Goal: Task Accomplishment & Management: Complete application form

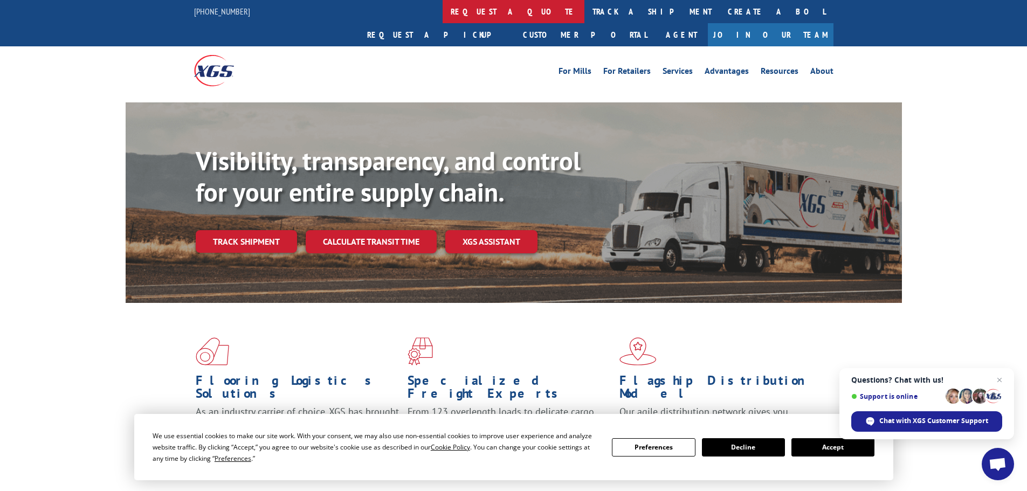
click at [443, 9] on link "request a quote" at bounding box center [514, 11] width 142 height 23
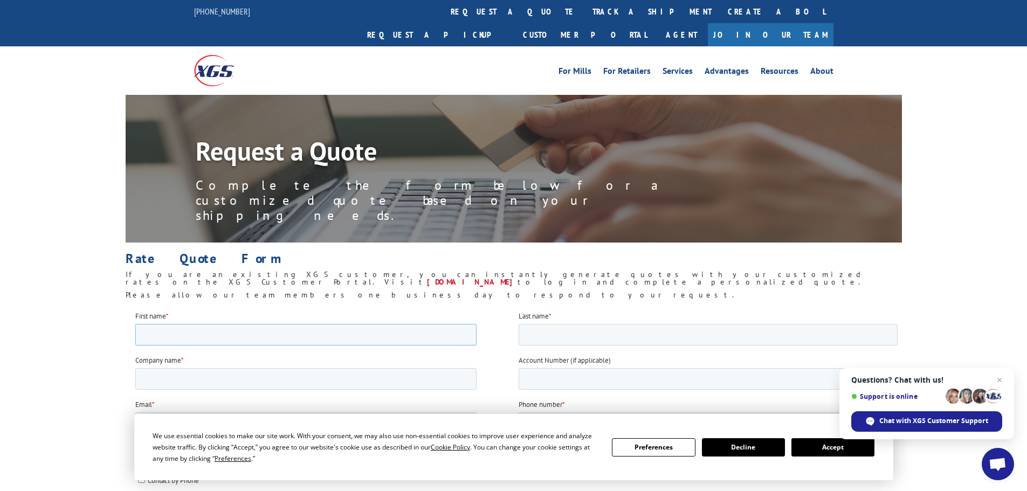
click at [180, 339] on input "First name *" at bounding box center [305, 334] width 341 height 22
type input "SCOTT"
click at [159, 378] on input "Company name *" at bounding box center [305, 379] width 341 height 22
type input "FLOORS4PROS.COM"
type input "PERRON"
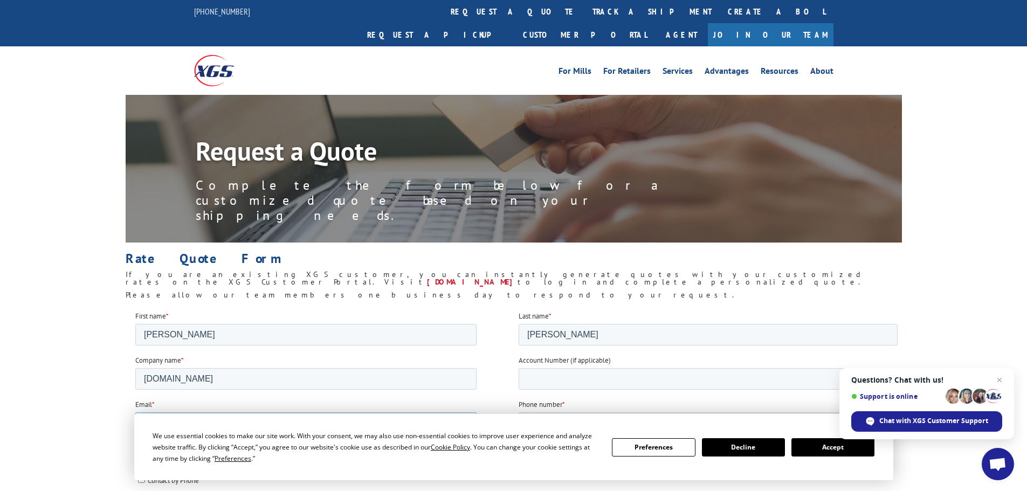
type input "SALLY@FLOORS4PROS.COM"
type input "9416668640"
type input "34243"
click at [170, 417] on input "SALLY@FLOORS4PROS.COM" at bounding box center [305, 423] width 341 height 22
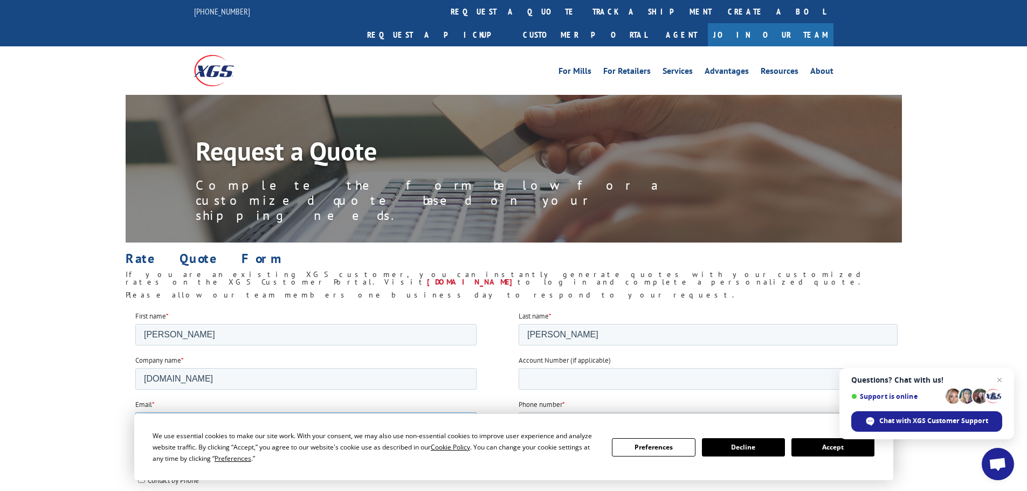
type input "SCOTT@FLOORS4PROS.COM"
click at [576, 372] on input "Account Number (if applicable)" at bounding box center [707, 379] width 379 height 22
type input "12864"
click at [140, 463] on input "Contact by Email" at bounding box center [140, 464] width 7 height 7
checkbox input "true"
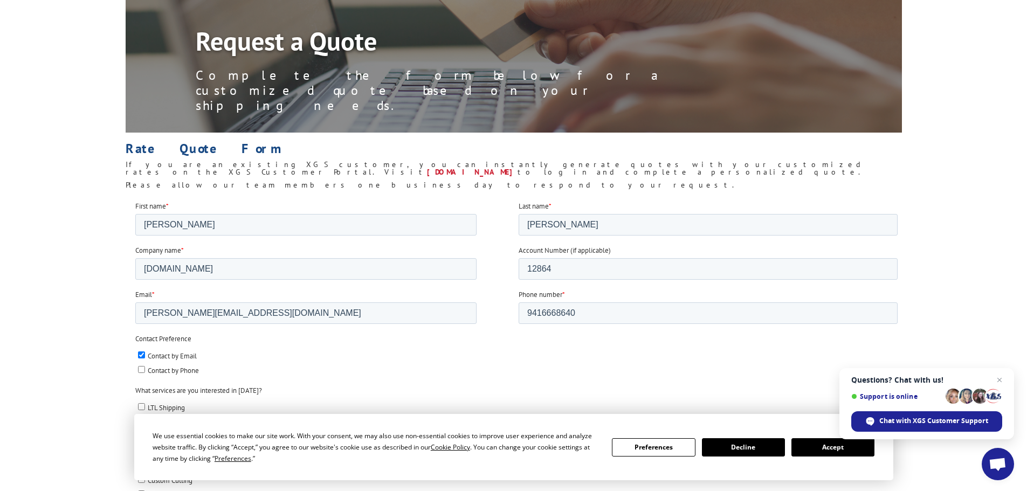
scroll to position [162, 0]
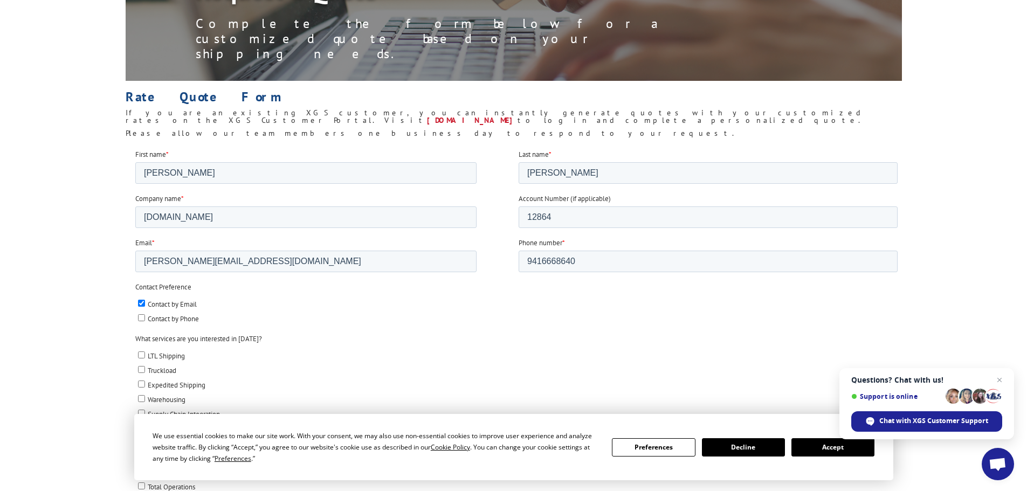
click at [142, 315] on input "Contact by Phone" at bounding box center [140, 317] width 7 height 7
checkbox input "true"
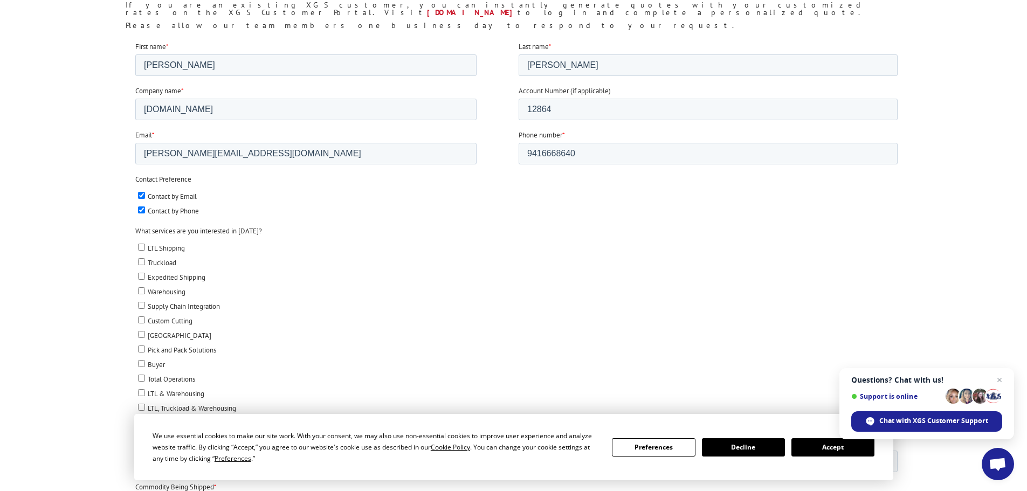
click at [143, 245] on input "LTL Shipping" at bounding box center [140, 246] width 7 height 7
checkbox input "true"
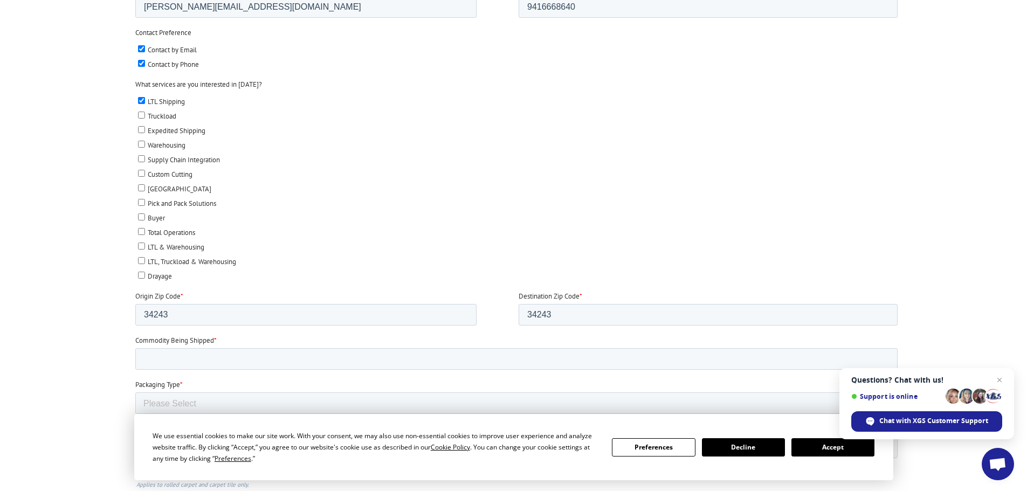
scroll to position [431, 0]
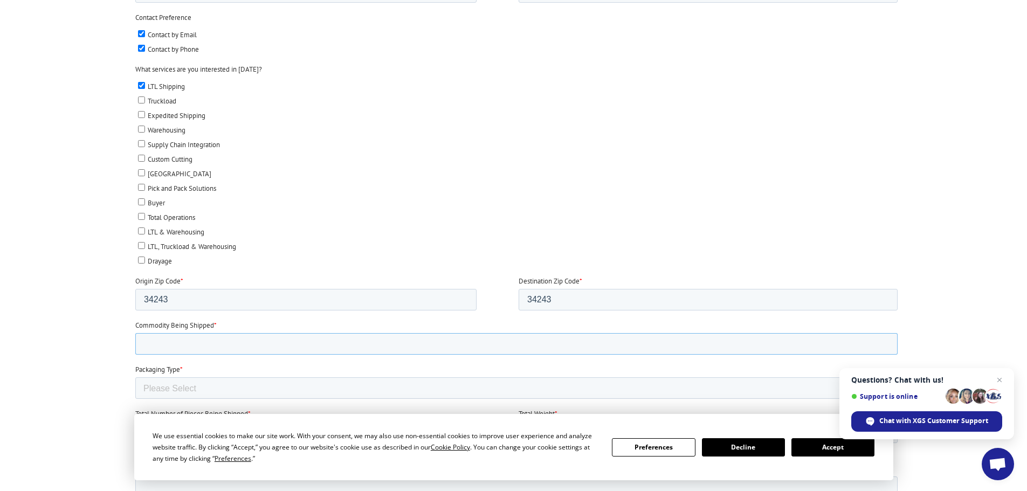
click at [191, 344] on input "Commodity Being Shipped *" at bounding box center [516, 344] width 762 height 22
type input "CARPET TILE"
click at [186, 386] on select "Please Select Rolled Goods Palletized" at bounding box center [516, 388] width 762 height 22
select select "Pallets (40"x48")"
click at [135, 399] on select "Please Select Rolled Goods Palletized" at bounding box center [516, 388] width 762 height 22
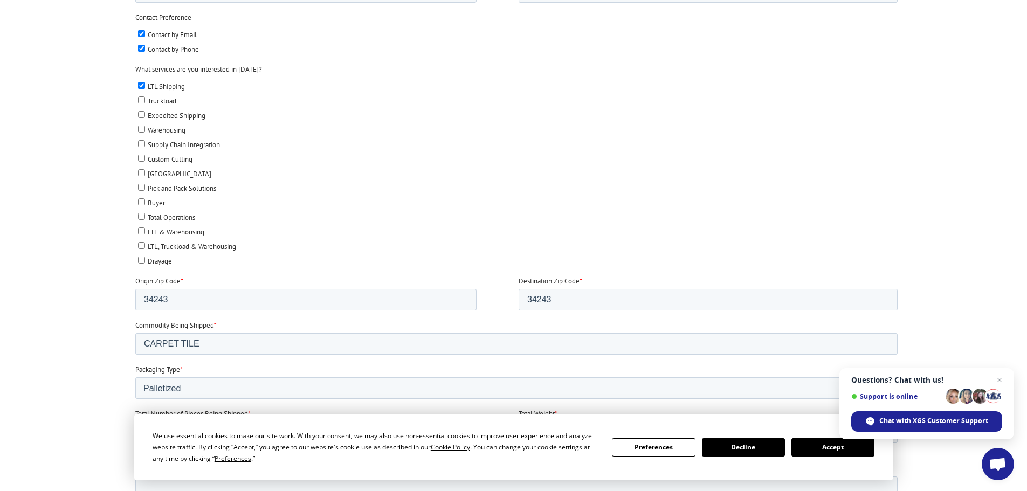
click at [174, 431] on input "Total Number of Pieces Being Shipped *" at bounding box center [305, 432] width 341 height 22
click at [162, 425] on input "36" at bounding box center [305, 432] width 341 height 22
type input "36"
click at [550, 429] on input "Total Weight *" at bounding box center [707, 432] width 379 height 22
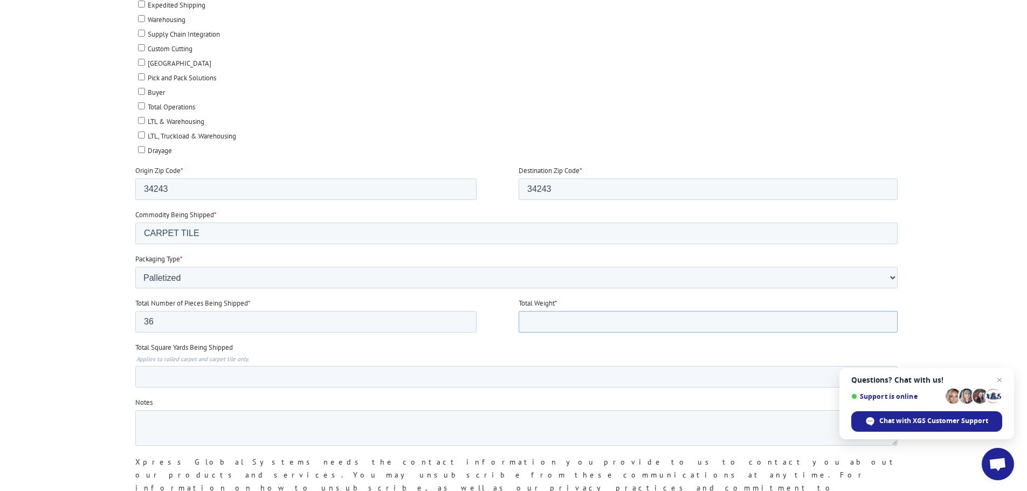
scroll to position [593, 0]
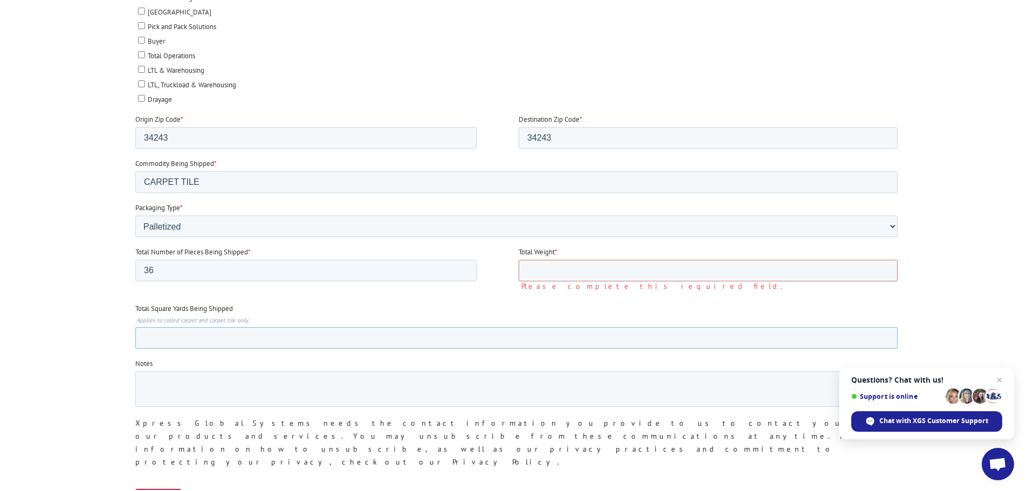
click at [198, 331] on input "Total Square Yards Being Shipped" at bounding box center [516, 338] width 762 height 22
type input "3"
click at [170, 398] on textarea "Notes" at bounding box center [516, 389] width 762 height 36
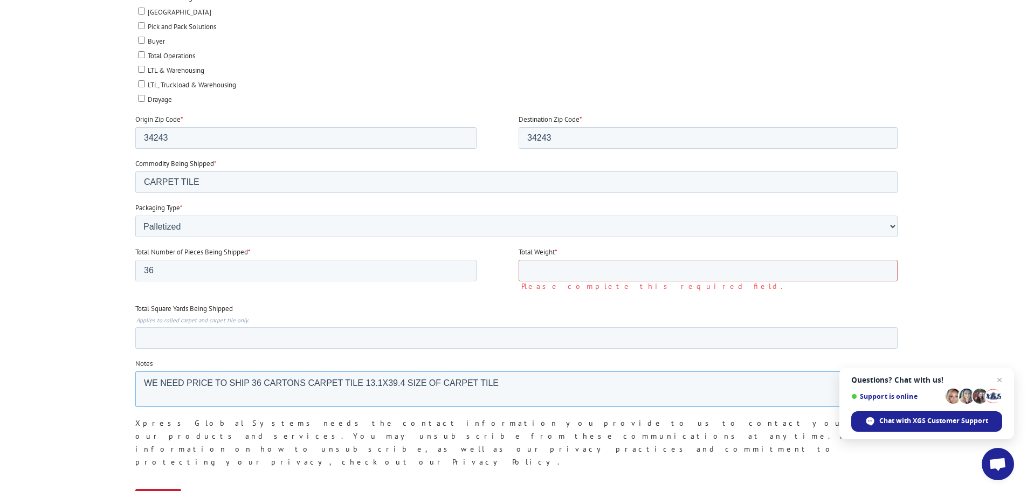
type textarea "WE NEED PRICE TO SHIP 36 CARTONS CARPET TILE 13.1X39.4 SIZE OF CARPET TILE"
click at [149, 489] on input "Submit" at bounding box center [158, 499] width 46 height 20
click at [552, 262] on input "Total Weight *" at bounding box center [707, 271] width 379 height 22
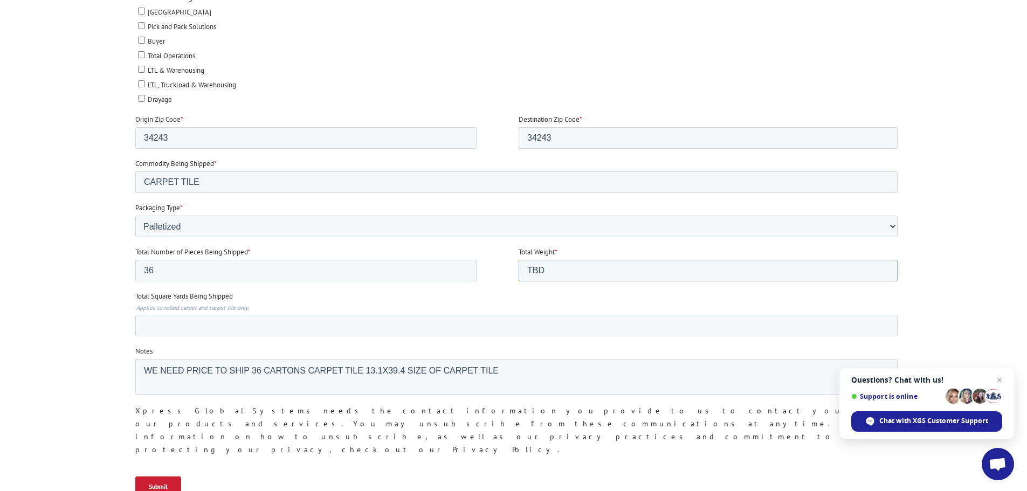
type input "TBD"
click at [160, 476] on input "Submit" at bounding box center [158, 486] width 46 height 20
